Goal: Find specific page/section: Find specific page/section

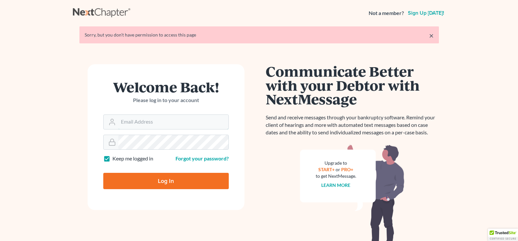
type input "jacqueline@thegorskifirm.com"
click at [168, 181] on input "Log In" at bounding box center [165, 181] width 125 height 16
type input "Thinking..."
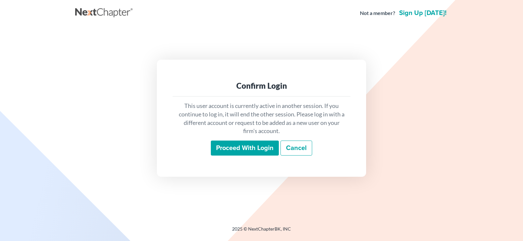
click at [246, 152] on input "Proceed with login" at bounding box center [245, 148] width 68 height 15
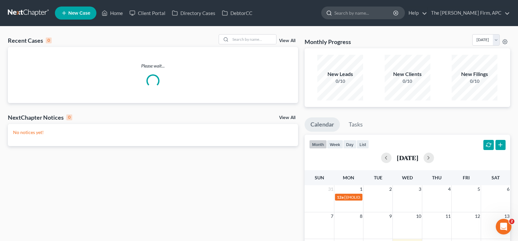
click at [371, 14] on input "search" at bounding box center [364, 13] width 60 height 12
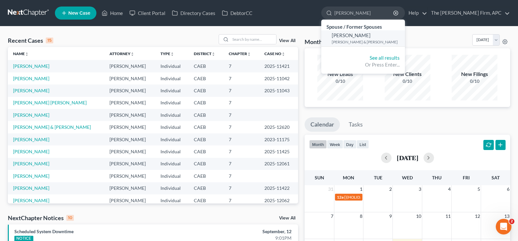
type input "[PERSON_NAME]"
click at [372, 42] on small "[PERSON_NAME] & [PERSON_NAME]" at bounding box center [368, 42] width 72 height 6
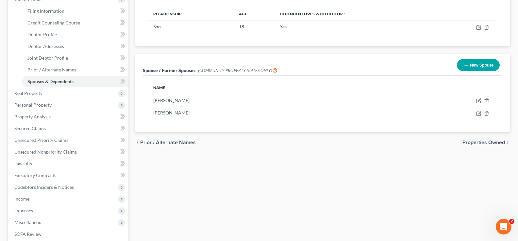
scroll to position [188, 0]
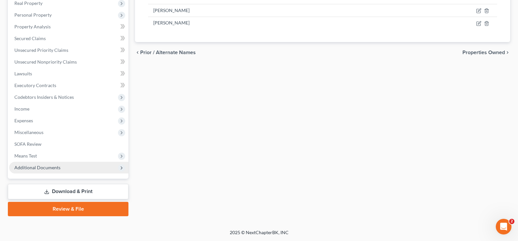
click at [51, 168] on span "Additional Documents" at bounding box center [37, 168] width 46 height 6
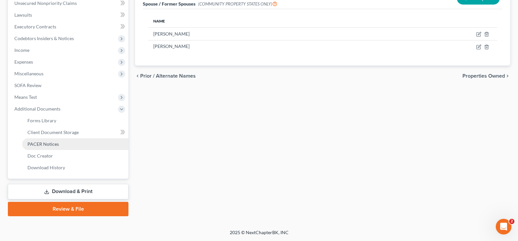
click at [50, 147] on link "PACER Notices" at bounding box center [75, 144] width 106 height 12
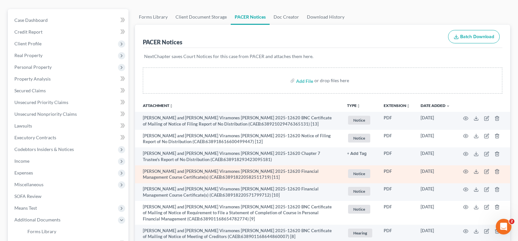
scroll to position [65, 0]
